Goal: Task Accomplishment & Management: Complete application form

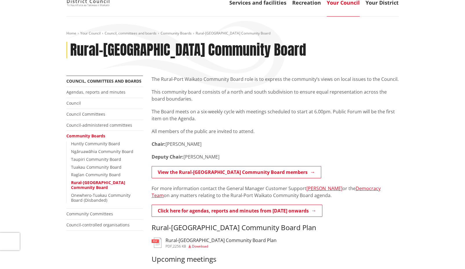
scroll to position [77, 0]
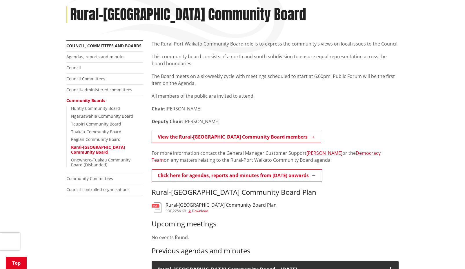
click at [159, 206] on img at bounding box center [157, 207] width 10 height 10
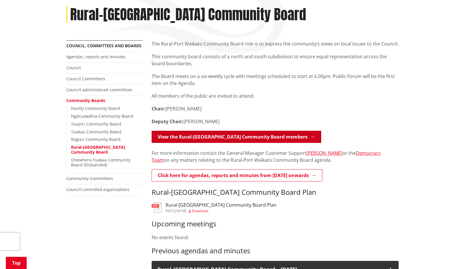
click at [248, 135] on link "View the Rural-Port Waikato Community Board members" at bounding box center [237, 137] width 170 height 12
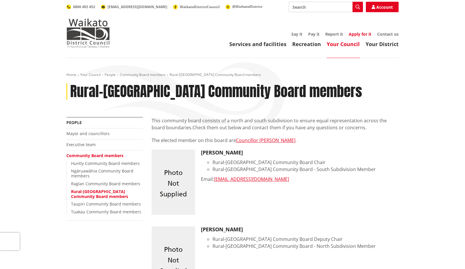
click at [360, 33] on link "Apply for it" at bounding box center [360, 34] width 23 height 6
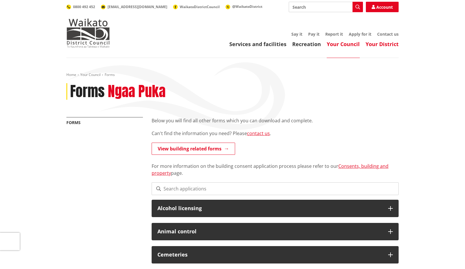
click at [381, 43] on link "Your District" at bounding box center [382, 44] width 33 height 7
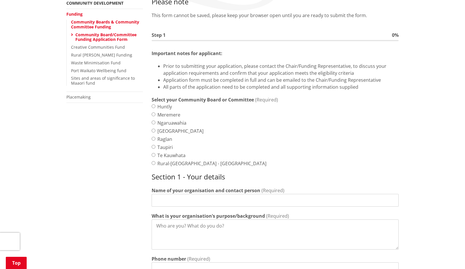
scroll to position [168, 0]
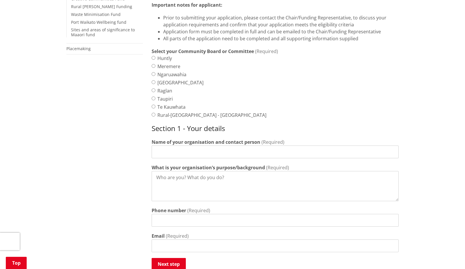
click at [153, 114] on input "Rural-[GEOGRAPHIC_DATA] - [GEOGRAPHIC_DATA]" at bounding box center [154, 115] width 4 height 4
radio input "true"
click at [180, 152] on input "Pukekawa Emergency Response" at bounding box center [275, 152] width 247 height 13
click at [253, 152] on input "Pukekawa Community Emergency Response" at bounding box center [275, 152] width 247 height 13
type input "Pukekawa Community Emergency Response Group"
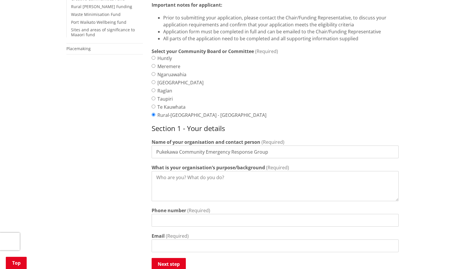
click at [158, 177] on textarea "What is your organisation’s purpose/background" at bounding box center [275, 186] width 247 height 30
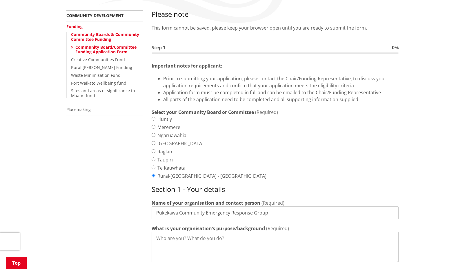
scroll to position [171, 0]
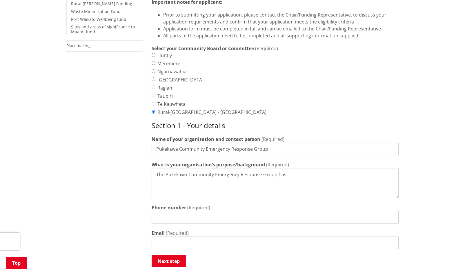
click at [277, 173] on textarea "The Pukekawa Community Emergency Response Group has" at bounding box center [275, 183] width 247 height 30
click at [193, 180] on textarea "The Pukekawa Community Emergency Response Group alongside Waikato District Coun…" at bounding box center [275, 183] width 247 height 30
click at [265, 181] on textarea "The Pukekawa Community Emergency Response Group alongside Waikato District Coun…" at bounding box center [275, 183] width 247 height 30
click at [264, 179] on textarea "The Pukekawa Community Emergency Response Group alongside Waikato District Coun…" at bounding box center [275, 183] width 247 height 30
drag, startPoint x: 264, startPoint y: 180, endPoint x: 270, endPoint y: 181, distance: 5.9
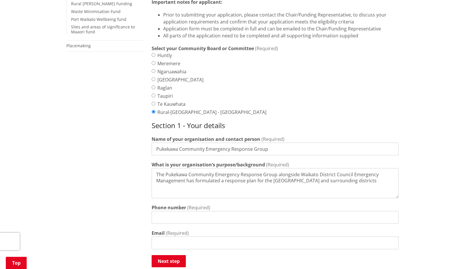
click at [270, 181] on textarea "The Pukekawa Community Emergency Response Group alongside Waikato District Coun…" at bounding box center [275, 183] width 247 height 30
click at [343, 180] on textarea "The Pukekawa Community Emergency Response Group alongside Waikato District Coun…" at bounding box center [275, 183] width 247 height 30
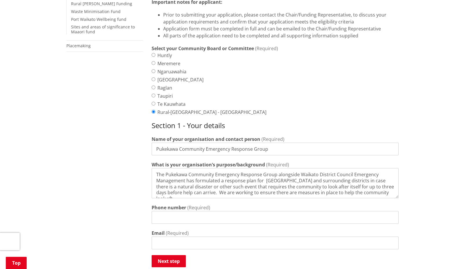
scroll to position [3, 0]
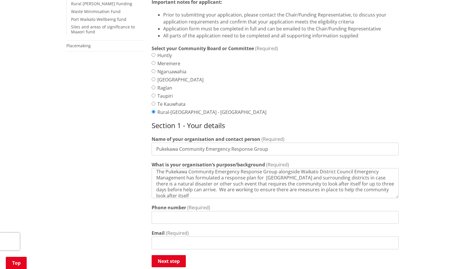
type textarea "The Pukekawa Community Emergency Response Group alongside Waikato District Coun…"
type input "021734803"
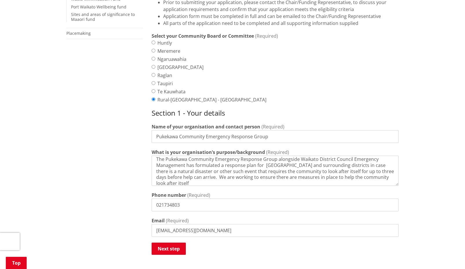
scroll to position [215, 0]
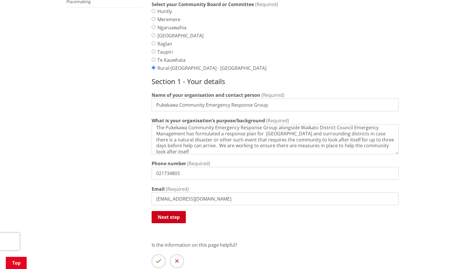
type input "[EMAIL_ADDRESS][DOMAIN_NAME]"
click at [168, 216] on button "Next step" at bounding box center [169, 217] width 34 height 12
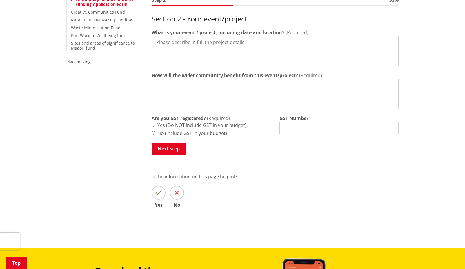
scroll to position [143, 0]
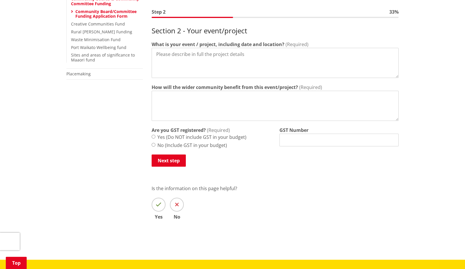
click at [156, 53] on textarea "What is your event / project, including date and location?" at bounding box center [275, 63] width 247 height 30
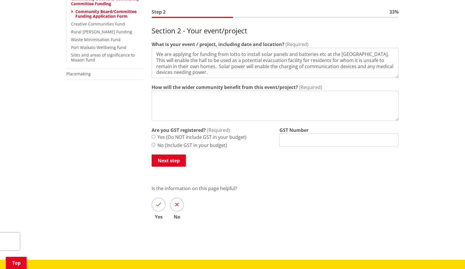
drag, startPoint x: 156, startPoint y: 59, endPoint x: 355, endPoint y: 66, distance: 198.7
click at [355, 66] on textarea "We are applying for funding from lotto to install solar panels and batteries et…" at bounding box center [275, 63] width 247 height 30
click at [252, 73] on textarea "We are applying for funding from lotto to install solar panels and batteries et…" at bounding box center [275, 63] width 247 height 30
drag, startPoint x: 157, startPoint y: 60, endPoint x: 297, endPoint y: 70, distance: 141.0
click at [297, 70] on textarea "We are applying for funding from lotto to install solar panels and batteries et…" at bounding box center [275, 63] width 247 height 30
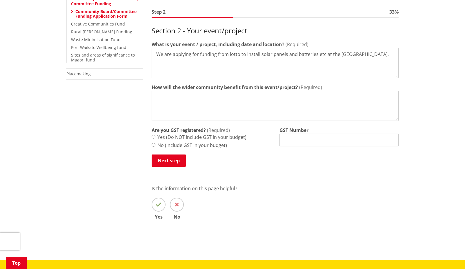
type textarea "We are applying for funding from lotto to install solar panels and batteries et…"
click at [160, 96] on textarea "How will the wider community benefit from this event/project?" at bounding box center [275, 106] width 247 height 30
paste textarea "This will enable the hall to be used as a potential evacuation facility for res…"
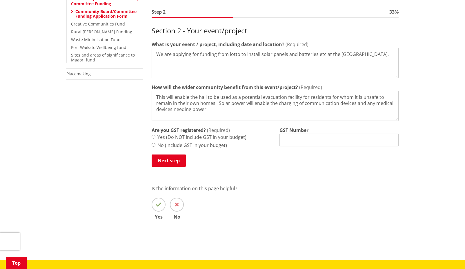
click at [156, 96] on textarea "This will enable the hall to be used as a potential evacuation facility for res…" at bounding box center [275, 106] width 247 height 30
drag, startPoint x: 157, startPoint y: 97, endPoint x: 165, endPoint y: 97, distance: 7.8
click at [165, 97] on textarea "This will enable the hall to be used as a potential evacuation facility for res…" at bounding box center [275, 106] width 247 height 30
type textarea "The installation of solar panels and batteries will enable the hall to be used …"
click at [201, 66] on textarea "We are applying for funding from lotto to install solar panels and batteries et…" at bounding box center [275, 63] width 247 height 30
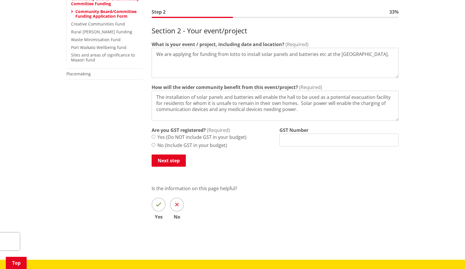
click at [393, 54] on textarea "We are applying for funding from lotto to install solar panels and batteries et…" at bounding box center [275, 63] width 247 height 30
drag, startPoint x: 173, startPoint y: 60, endPoint x: 176, endPoint y: 60, distance: 3.8
click at [176, 60] on textarea "We are applying for funding from lotto to install solar panels and batteries et…" at bounding box center [275, 63] width 247 height 30
click at [238, 59] on textarea "We are applying for funding from lotto to install solar panels and batteries et…" at bounding box center [275, 63] width 247 height 30
click at [395, 54] on textarea "We are applying for funding from lotto to install solar panels and batteries et…" at bounding box center [275, 63] width 247 height 30
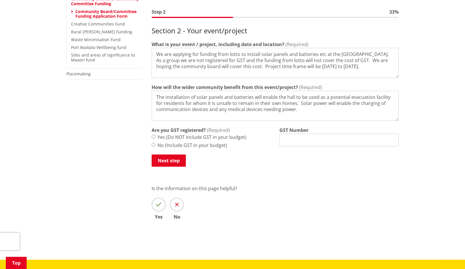
type textarea "We are applying for funding from lotto to install solar panels and batteries et…"
click at [153, 143] on input "No (Include GST in your budget)" at bounding box center [154, 145] width 4 height 4
radio input "true"
click at [300, 107] on textarea "The installation of solar panels and batteries will enable the hall to be used …" at bounding box center [275, 106] width 247 height 30
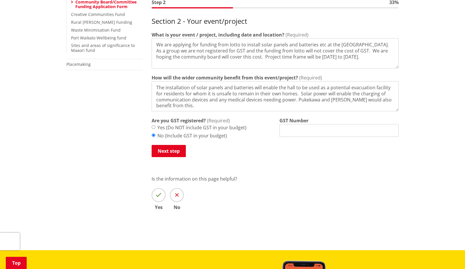
scroll to position [153, 0]
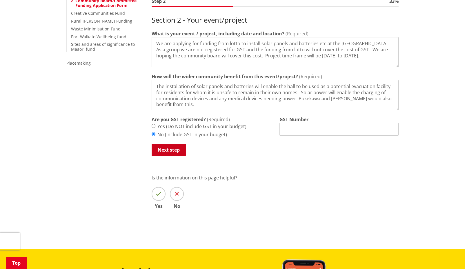
type textarea "The installation of solar panels and batteries will enable the hall to be used …"
click at [168, 148] on button "Next step" at bounding box center [169, 150] width 34 height 12
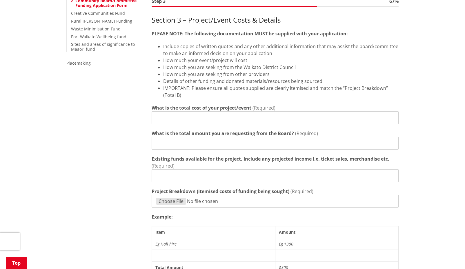
click at [159, 117] on input "What is the total cost of your project/event" at bounding box center [275, 117] width 247 height 13
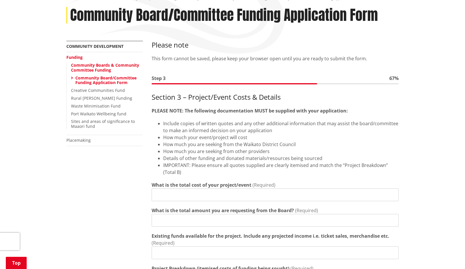
scroll to position [86, 0]
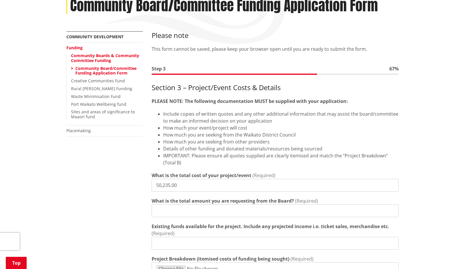
type input "50,235.00"
click at [159, 210] on input "What is the total amount you are requesting from the Board?" at bounding box center [275, 210] width 247 height 13
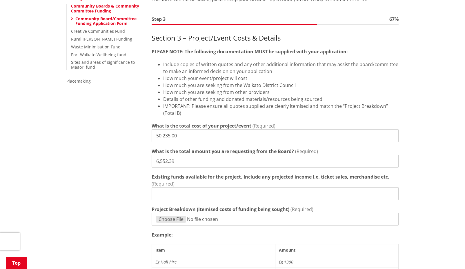
type input "6,552.39"
click at [159, 194] on input "Existing funds available for the project. Include any projected income i.e. tic…" at bounding box center [275, 193] width 247 height 13
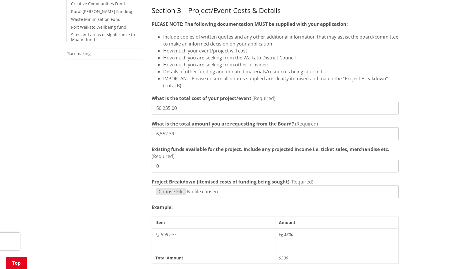
scroll to position [172, 0]
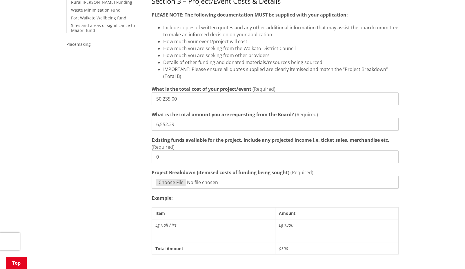
type input "0"
click at [157, 225] on em "Eg Hall hire" at bounding box center [165, 225] width 21 height 6
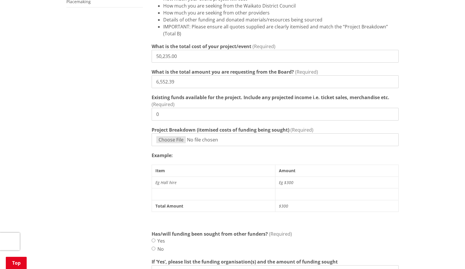
click at [200, 155] on p "Example:" at bounding box center [275, 155] width 247 height 7
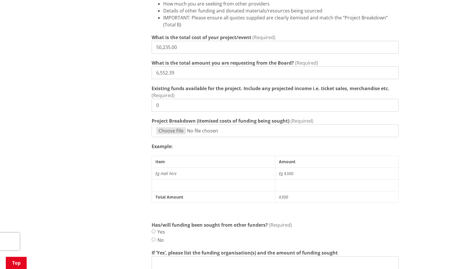
scroll to position [230, 0]
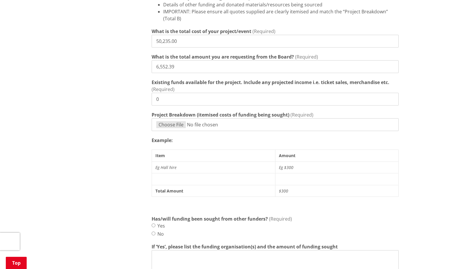
click at [153, 224] on input "Yes" at bounding box center [154, 226] width 4 height 4
radio input "true"
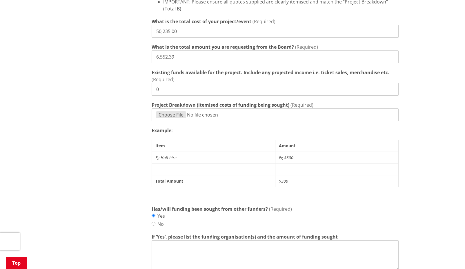
scroll to position [280, 0]
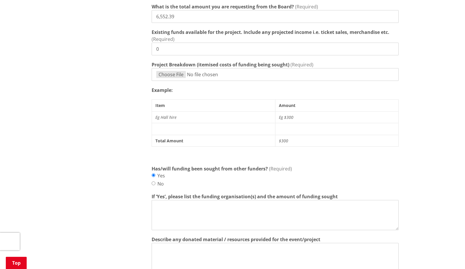
click at [158, 206] on textarea "If ‘Yes’, please list the funding organisation(s) and the amount of funding sou…" at bounding box center [275, 215] width 247 height 30
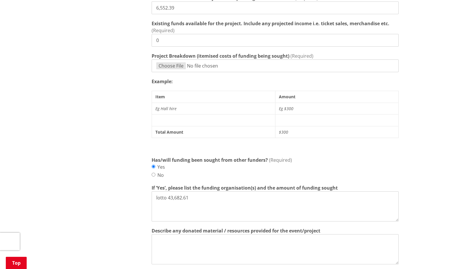
scroll to position [311, 0]
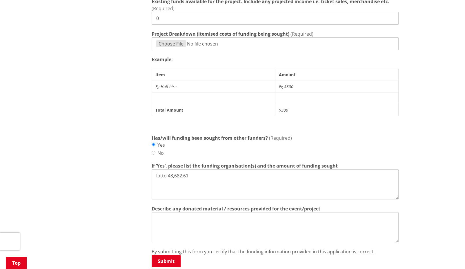
type textarea "lotto 43,682.61"
click at [160, 221] on textarea "Describe any donated material / resources provided for the event/project" at bounding box center [275, 227] width 247 height 30
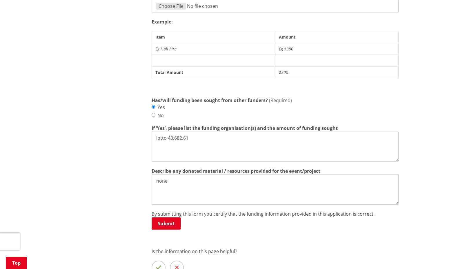
scroll to position [245, 0]
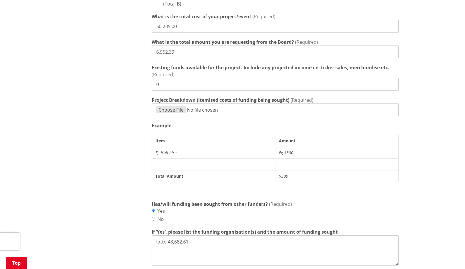
type textarea "none"
click at [192, 108] on input "Project Breakdown (itemised costs of funding being sought)" at bounding box center [275, 110] width 247 height 13
type input "C:\fakepath\Proposal - SNIAK-42288 - Stephen McCann - 26 Panel system option.pdf"
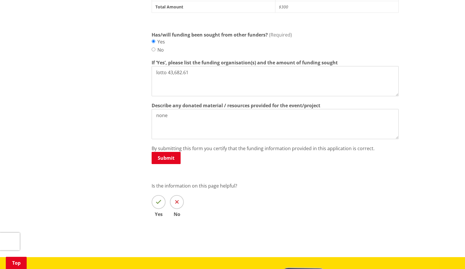
scroll to position [389, 0]
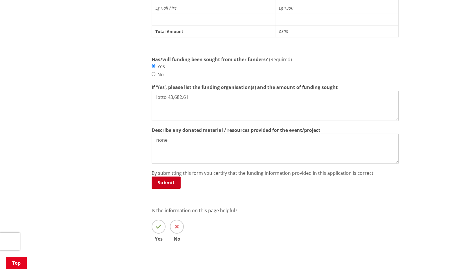
click at [166, 180] on button "Submit" at bounding box center [166, 183] width 29 height 12
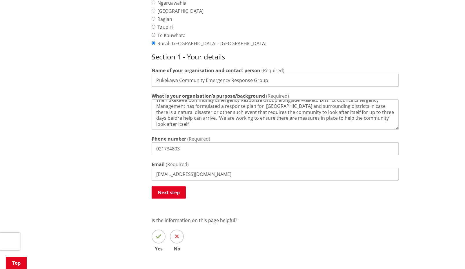
scroll to position [253, 0]
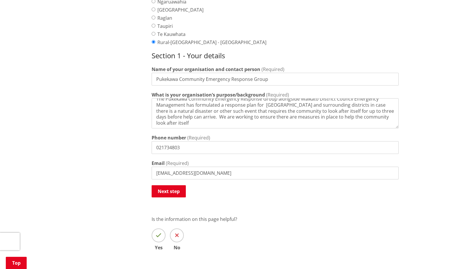
click at [172, 191] on button "Next step" at bounding box center [169, 191] width 34 height 12
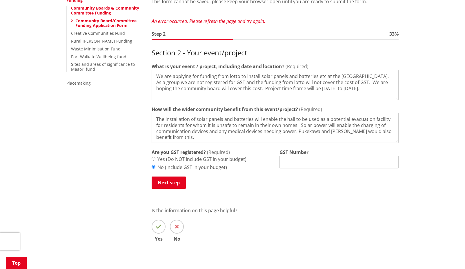
scroll to position [182, 0]
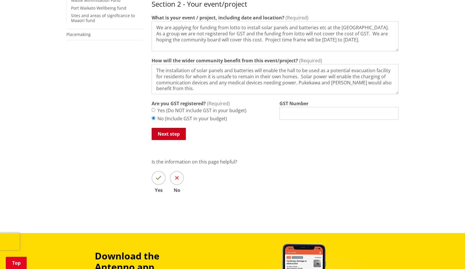
click at [168, 133] on button "Next step" at bounding box center [169, 134] width 34 height 12
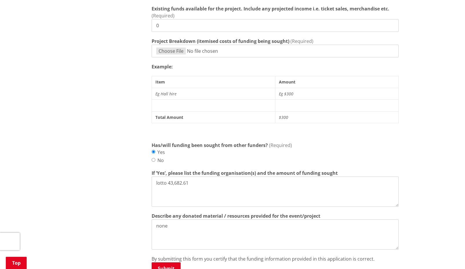
scroll to position [25, 0]
